Goal: Information Seeking & Learning: Learn about a topic

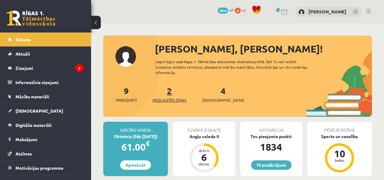
click at [174, 101] on span "Neizlasītās ziņas" at bounding box center [169, 100] width 34 height 6
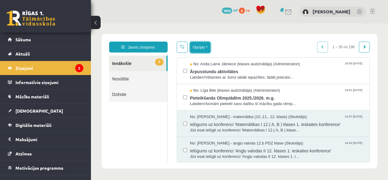
click at [199, 48] on button "Opcijas" at bounding box center [200, 47] width 20 height 11
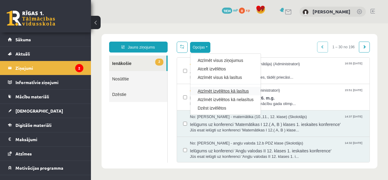
click at [209, 88] on link "Atzīmēt izvēlētos kā lasītus" at bounding box center [226, 91] width 56 height 6
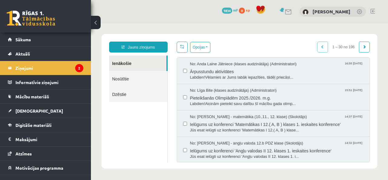
click at [42, 24] on link at bounding box center [31, 18] width 49 height 15
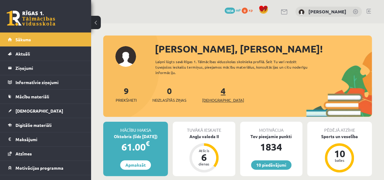
click at [215, 97] on span "[DEMOGRAPHIC_DATA]" at bounding box center [223, 100] width 42 height 6
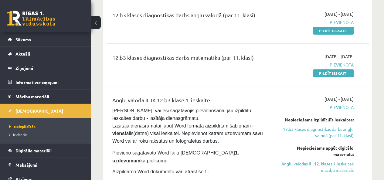
scroll to position [86, 0]
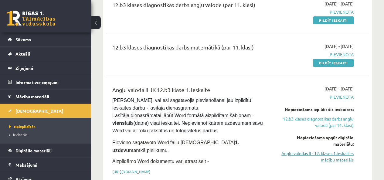
click at [348, 153] on link "Angļu valodas II - 12. klases 1.ieskaites mācību materiāls" at bounding box center [316, 156] width 74 height 13
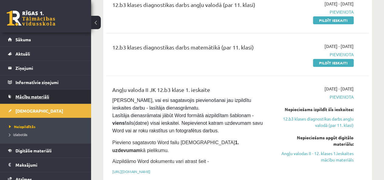
click at [40, 95] on span "Mācību materiāli" at bounding box center [32, 96] width 34 height 5
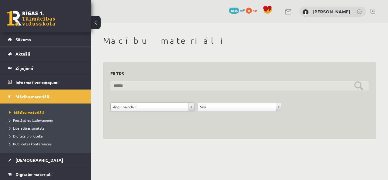
click at [363, 86] on input "text" at bounding box center [239, 85] width 258 height 9
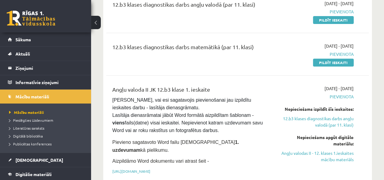
scroll to position [89, 0]
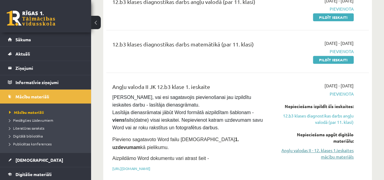
click at [341, 157] on link "Angļu valodas II - 12. klases 1.ieskaites mācību materiāls" at bounding box center [316, 153] width 74 height 13
